Goal: Transaction & Acquisition: Book appointment/travel/reservation

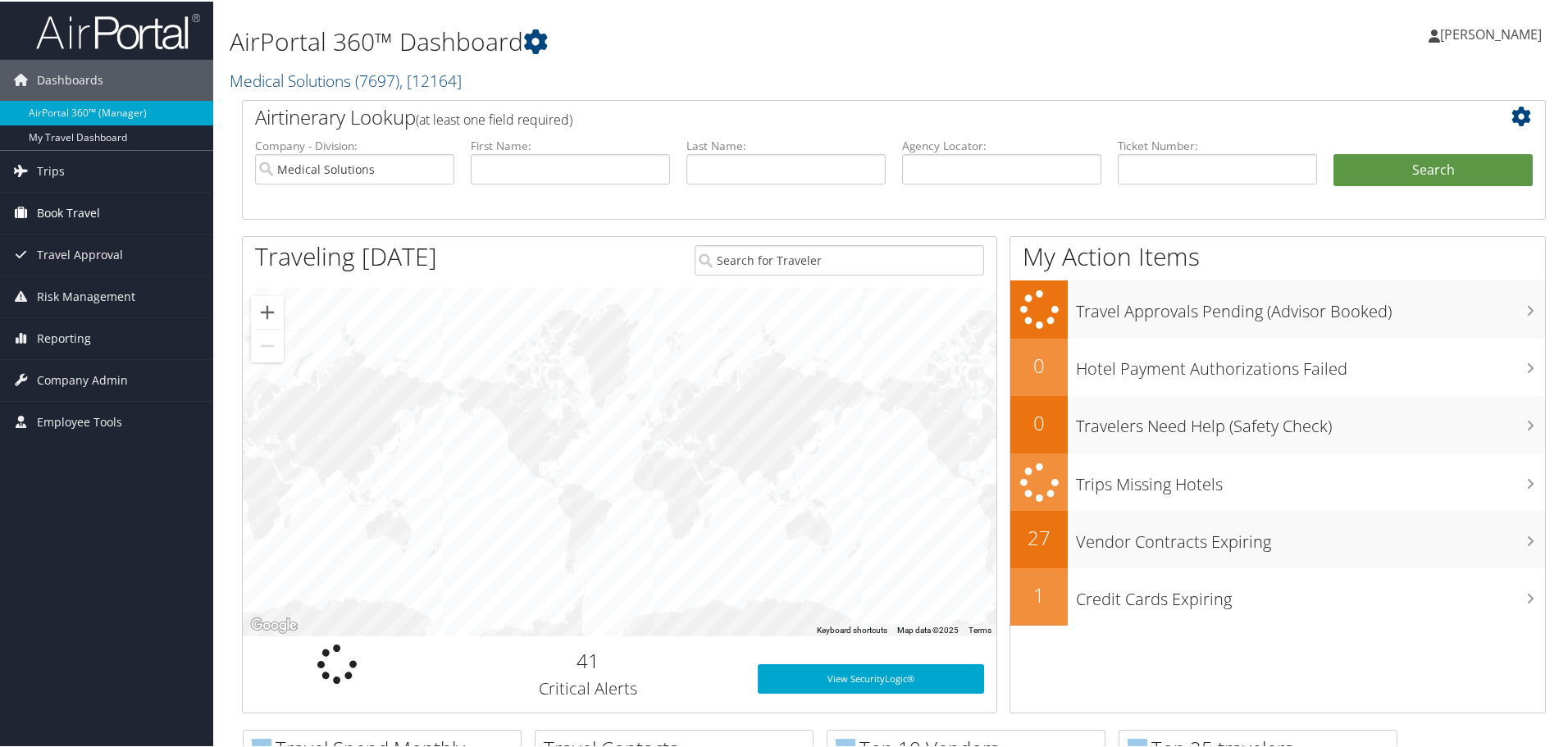
click at [70, 203] on span "Book Travel" at bounding box center [68, 212] width 63 height 41
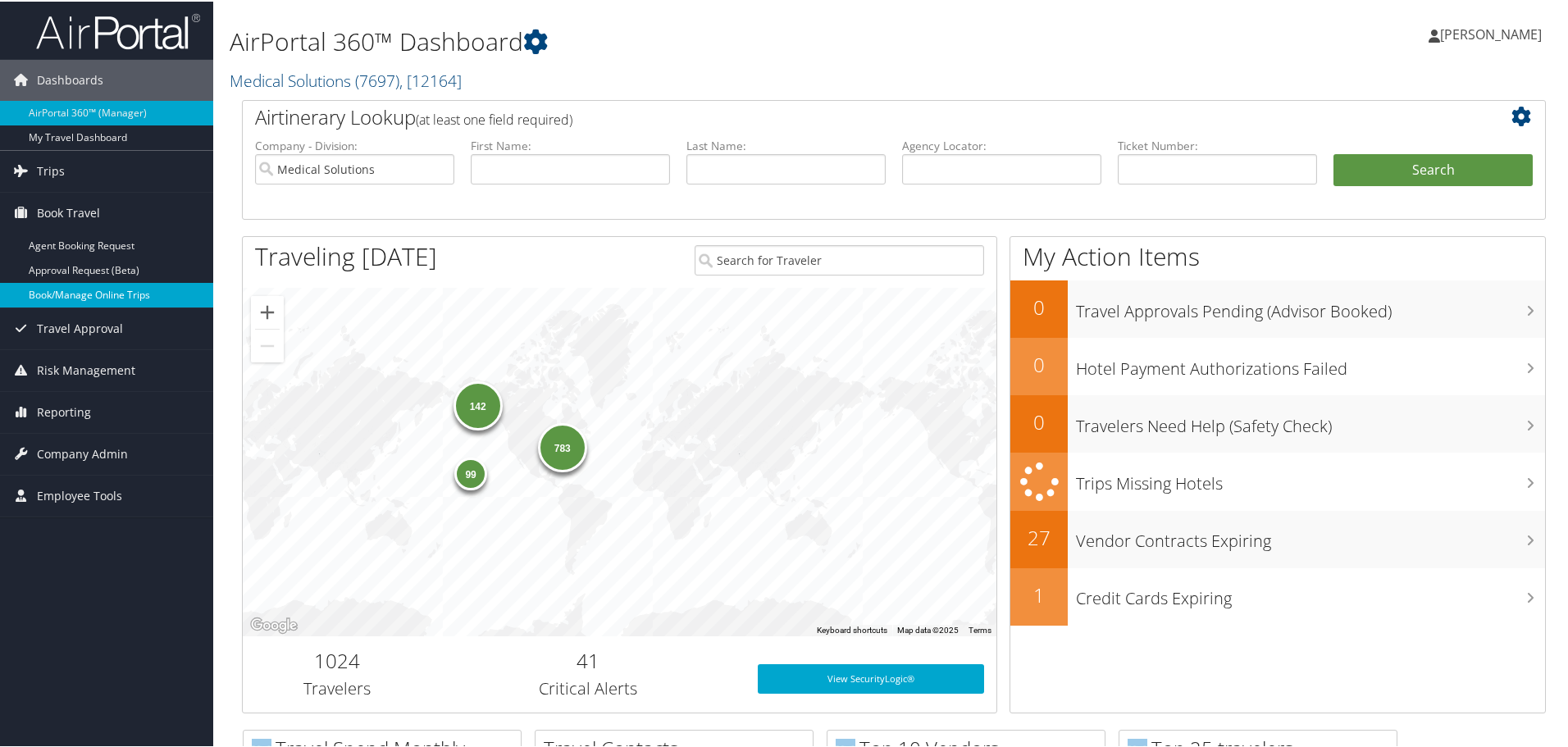
click at [101, 295] on link "Book/Manage Online Trips" at bounding box center [106, 294] width 213 height 25
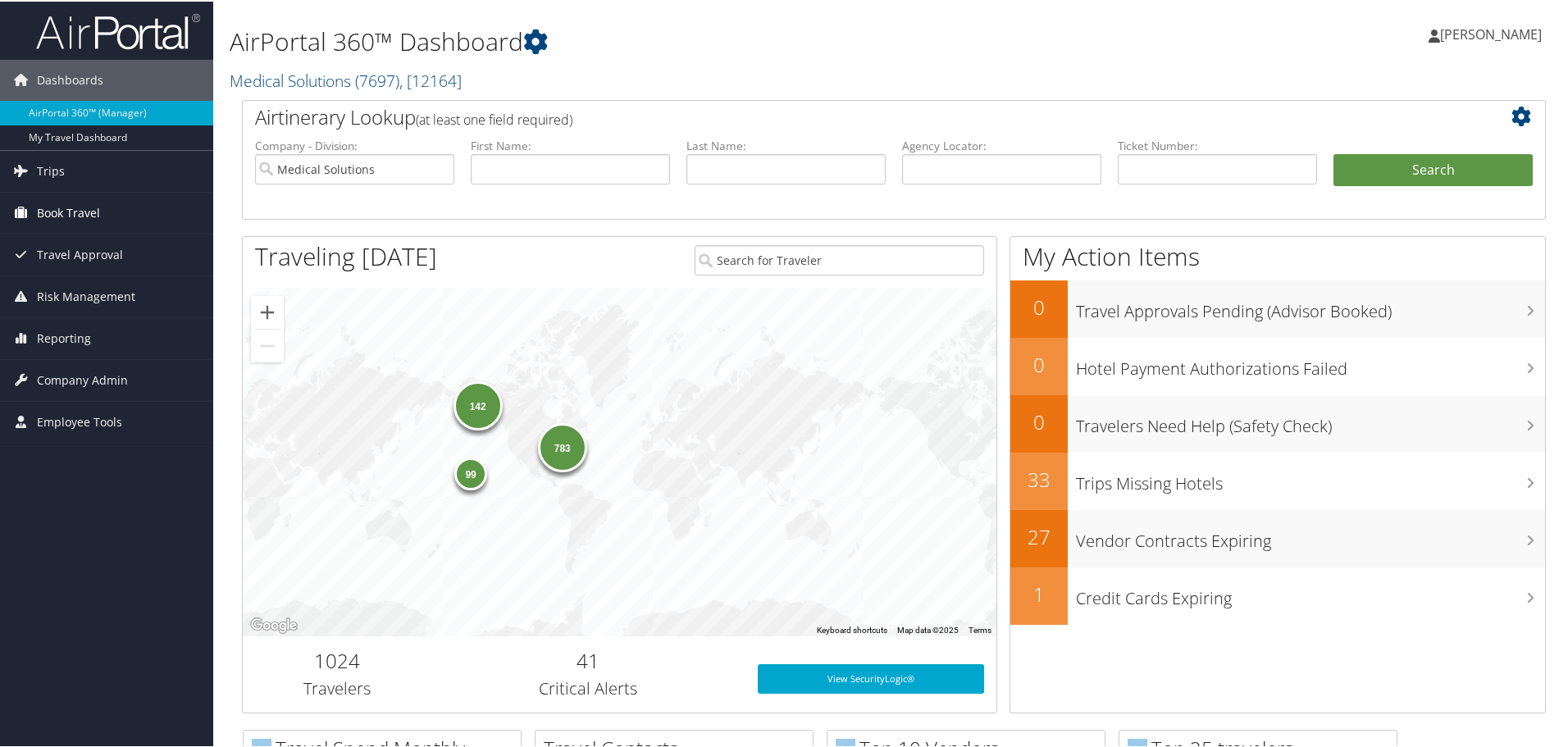
click at [80, 212] on span "Book Travel" at bounding box center [68, 212] width 63 height 41
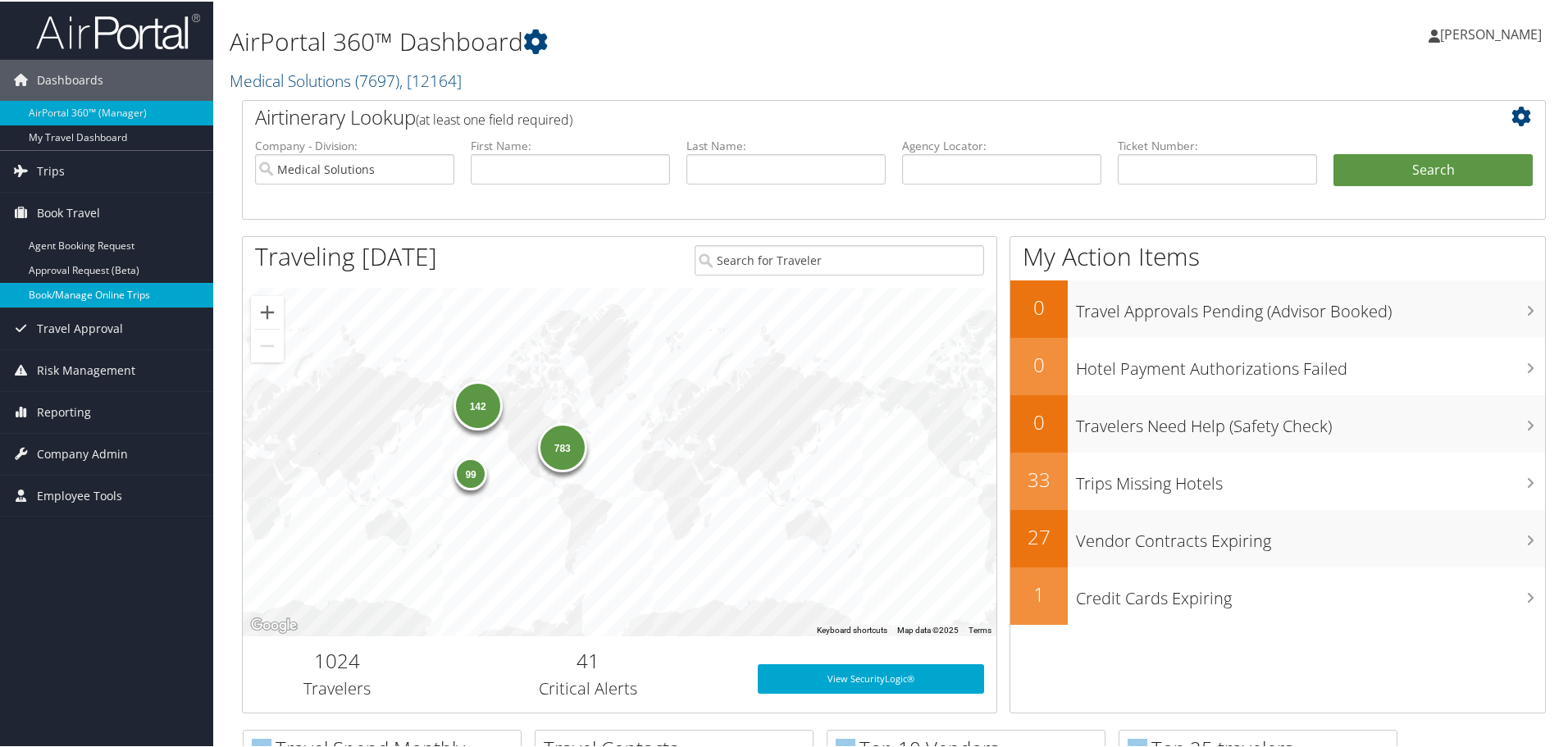
click at [89, 296] on link "Book/Manage Online Trips" at bounding box center [106, 294] width 213 height 25
